Goal: Find contact information: Find contact information

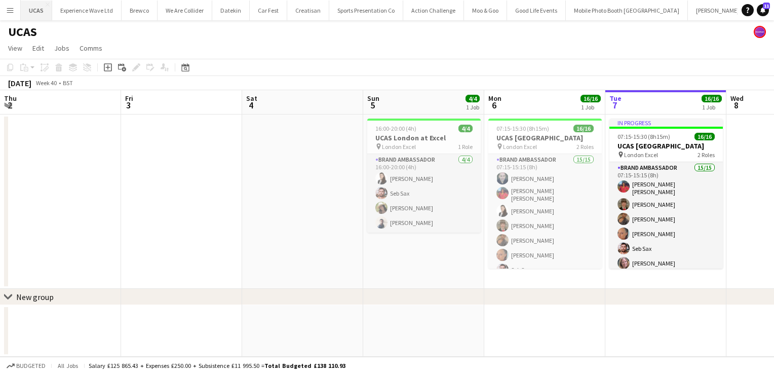
scroll to position [168, 0]
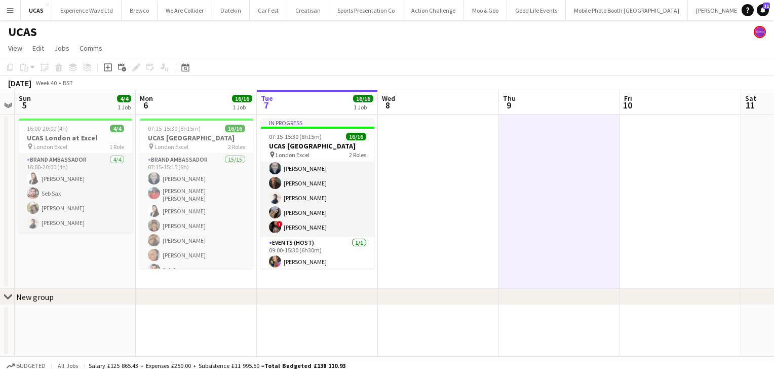
click at [14, 5] on button "Menu" at bounding box center [10, 10] width 20 height 20
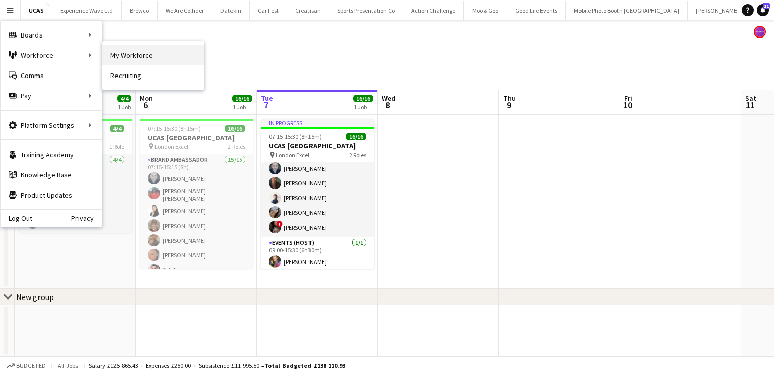
click at [134, 62] on link "My Workforce" at bounding box center [152, 55] width 101 height 20
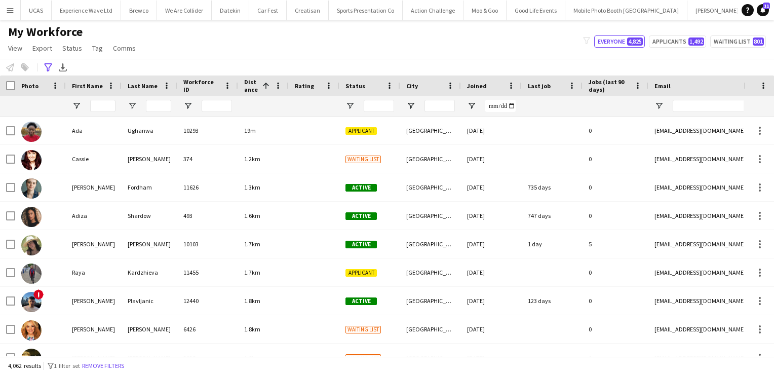
type input "**********"
click at [129, 364] on button "Remove filters" at bounding box center [106, 365] width 46 height 11
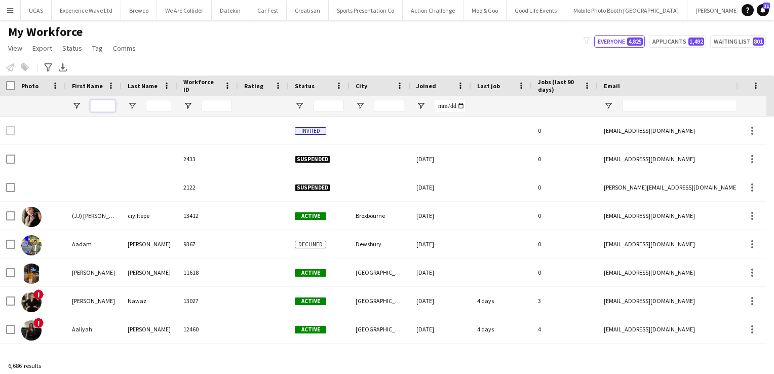
click at [102, 103] on input "First Name Filter Input" at bounding box center [102, 106] width 25 height 12
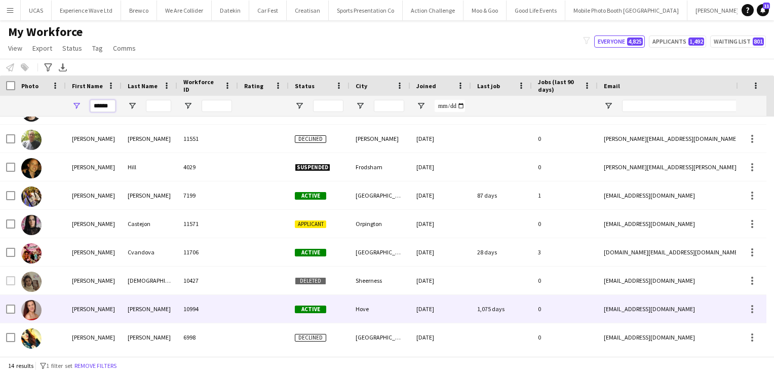
scroll to position [105, 0]
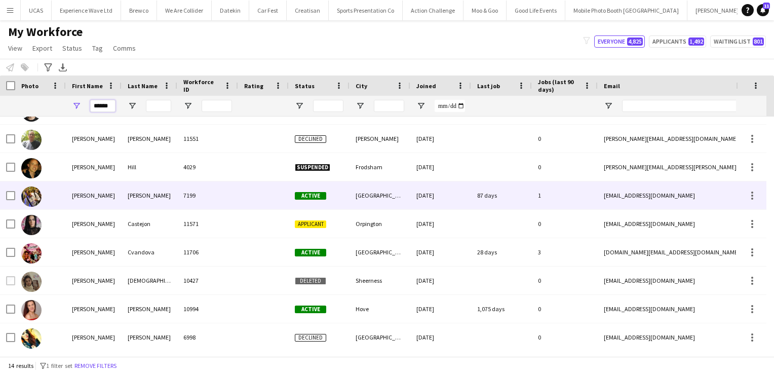
type input "******"
click at [157, 202] on div "[PERSON_NAME]" at bounding box center [150, 195] width 56 height 28
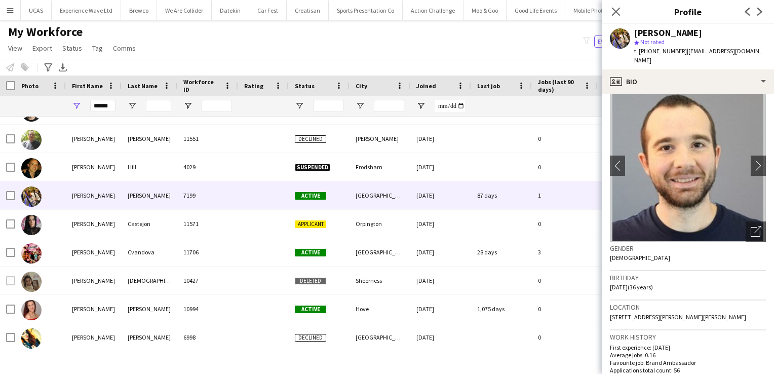
scroll to position [0, 0]
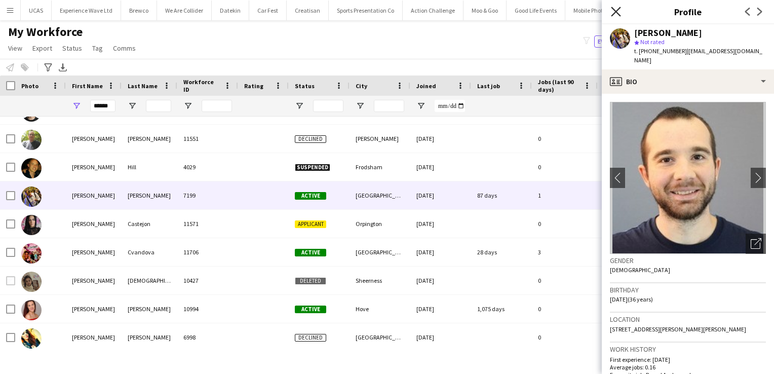
click at [614, 12] on icon "Close pop-in" at bounding box center [616, 12] width 10 height 10
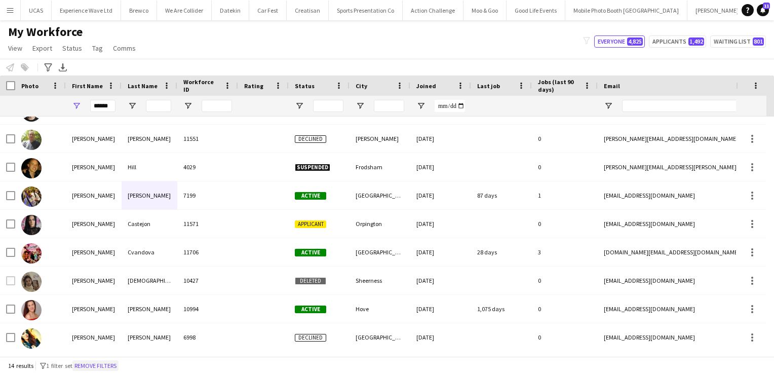
click at [105, 370] on button "Remove filters" at bounding box center [95, 365] width 46 height 11
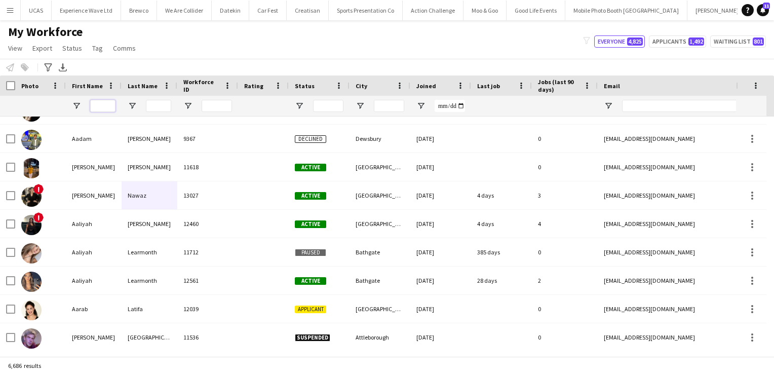
click at [97, 107] on input "First Name Filter Input" at bounding box center [102, 106] width 25 height 12
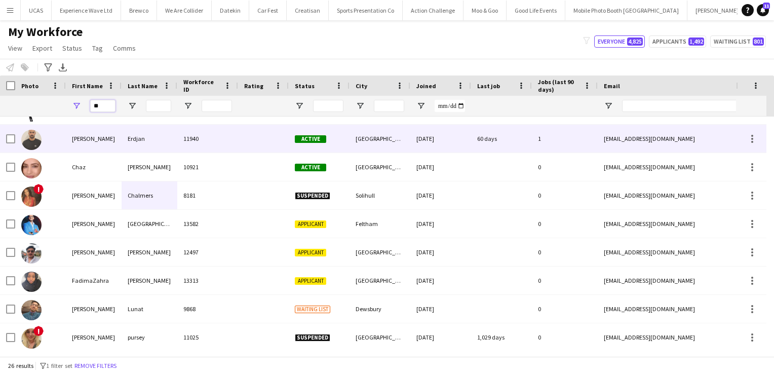
type input "**"
click at [99, 135] on div "[PERSON_NAME]" at bounding box center [94, 139] width 56 height 28
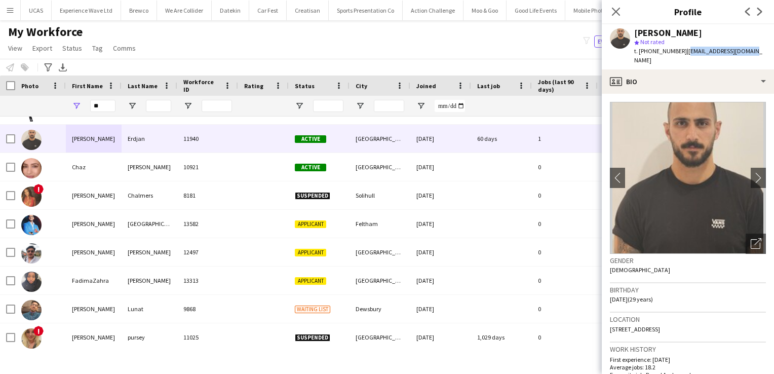
drag, startPoint x: 746, startPoint y: 53, endPoint x: 686, endPoint y: 56, distance: 59.9
click at [686, 56] on div "[PERSON_NAME] star Not rated t. [PHONE_NUMBER] | [EMAIL_ADDRESS][DOMAIN_NAME]" at bounding box center [688, 46] width 172 height 45
copy span "[EMAIL_ADDRESS][DOMAIN_NAME]"
